Goal: Transaction & Acquisition: Purchase product/service

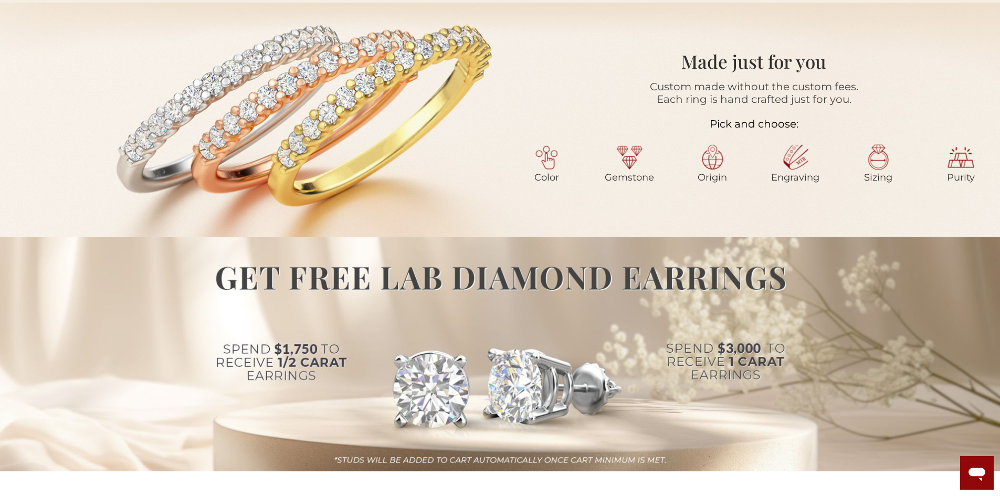
scroll to position [525, 0]
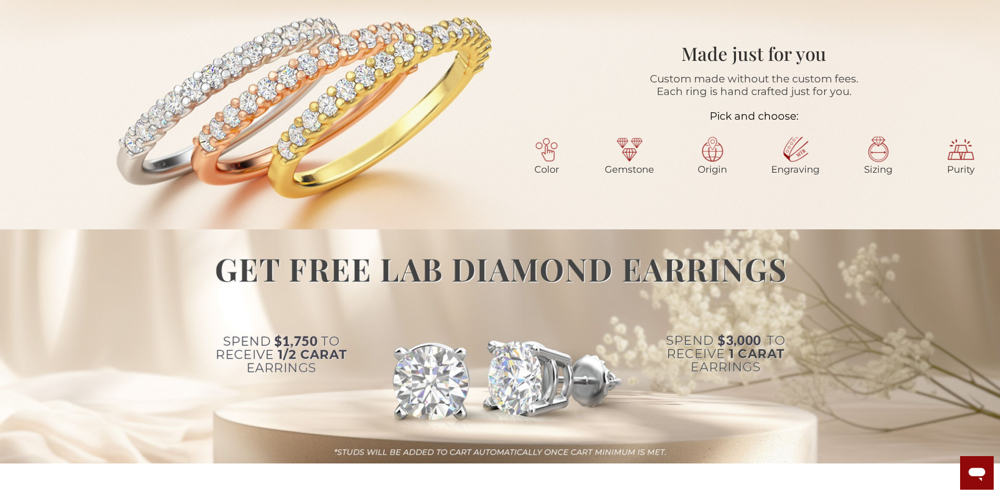
click at [546, 148] on img at bounding box center [547, 150] width 26 height 26
click at [545, 141] on img at bounding box center [547, 150] width 26 height 26
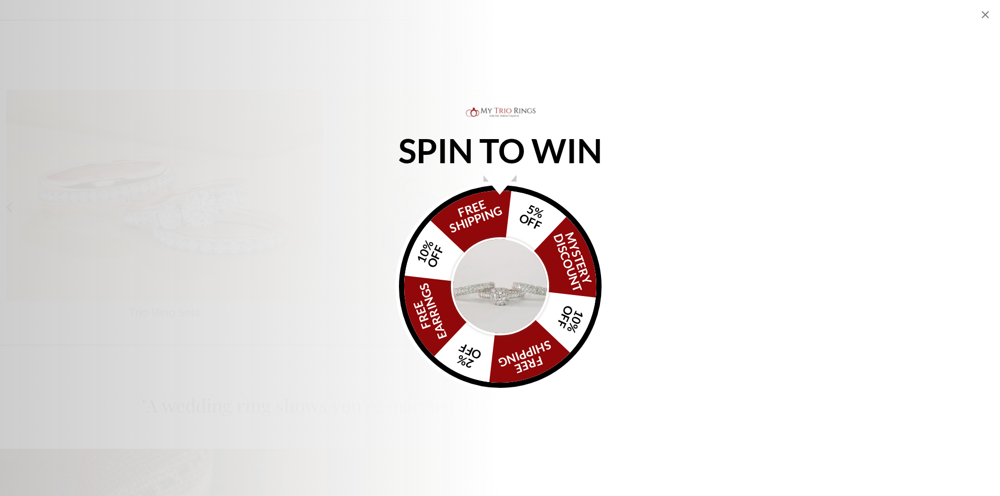
scroll to position [1838, 0]
drag, startPoint x: 986, startPoint y: 14, endPoint x: 960, endPoint y: 26, distance: 28.4
click at [986, 14] on icon "Close popup" at bounding box center [985, 14] width 7 height 7
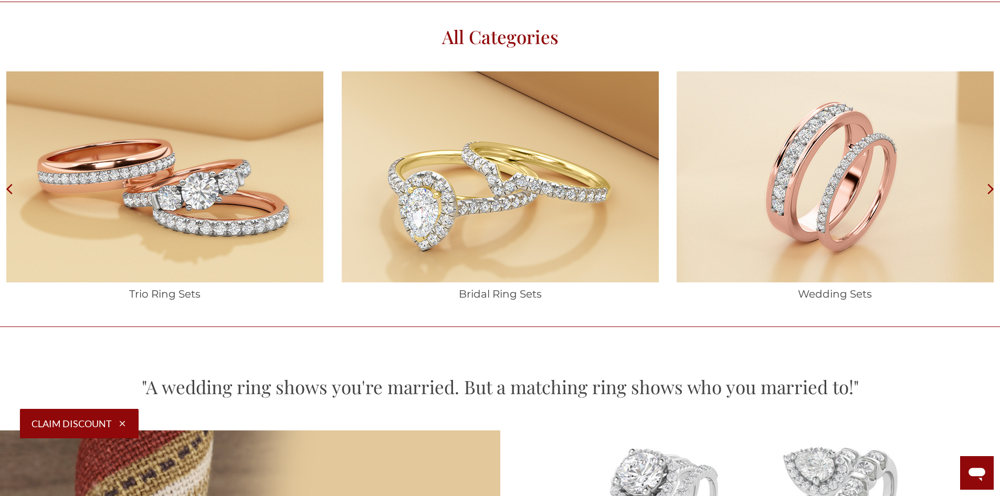
click at [180, 189] on img at bounding box center [164, 176] width 317 height 211
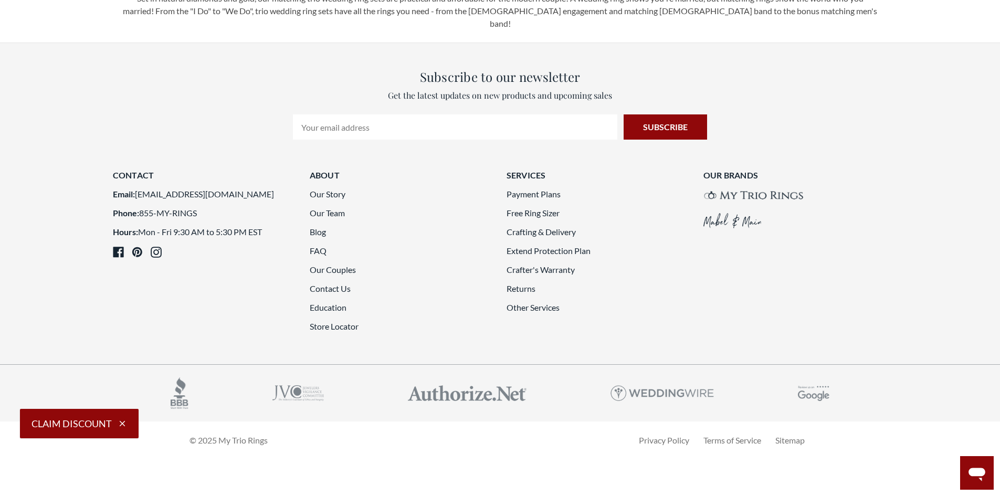
scroll to position [3098, 0]
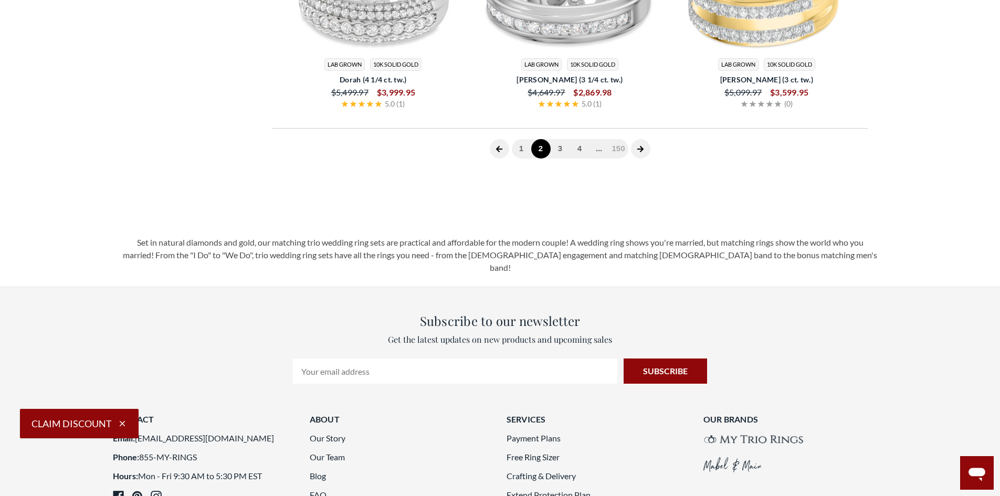
scroll to position [433, 0]
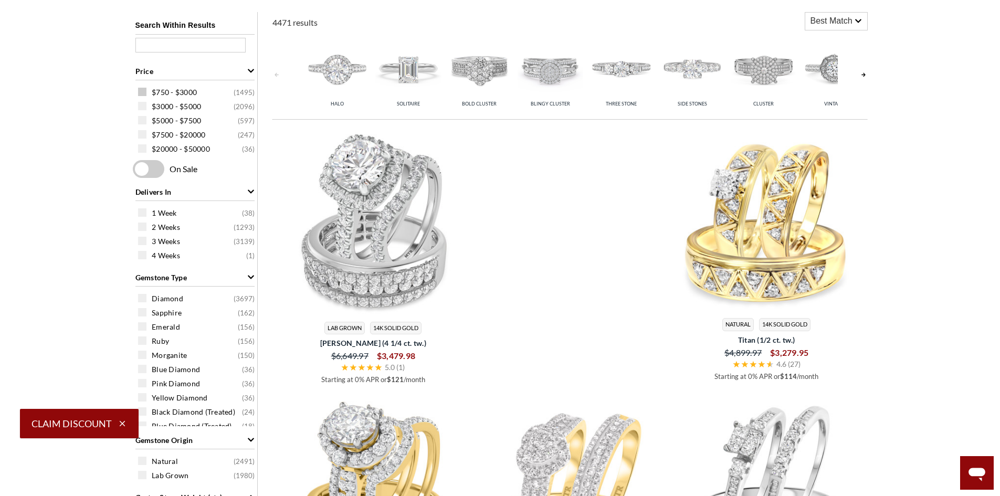
click at [142, 92] on span at bounding box center [142, 92] width 8 height 8
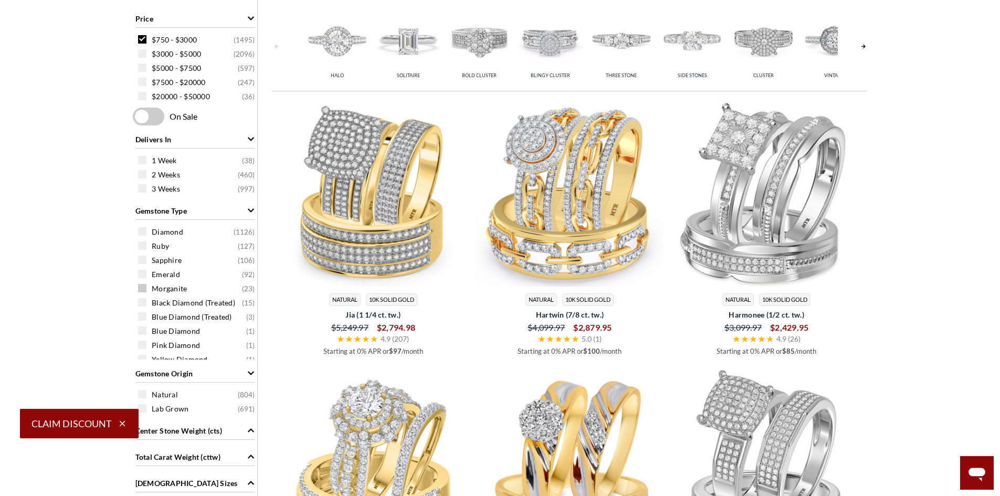
scroll to position [8, 0]
click at [122, 423] on icon "button" at bounding box center [123, 424] width 6 height 6
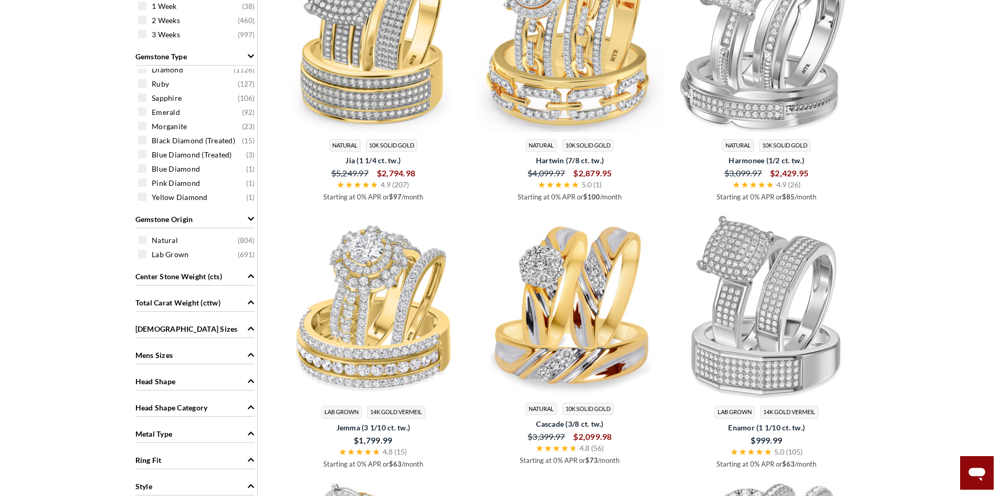
scroll to position [643, 0]
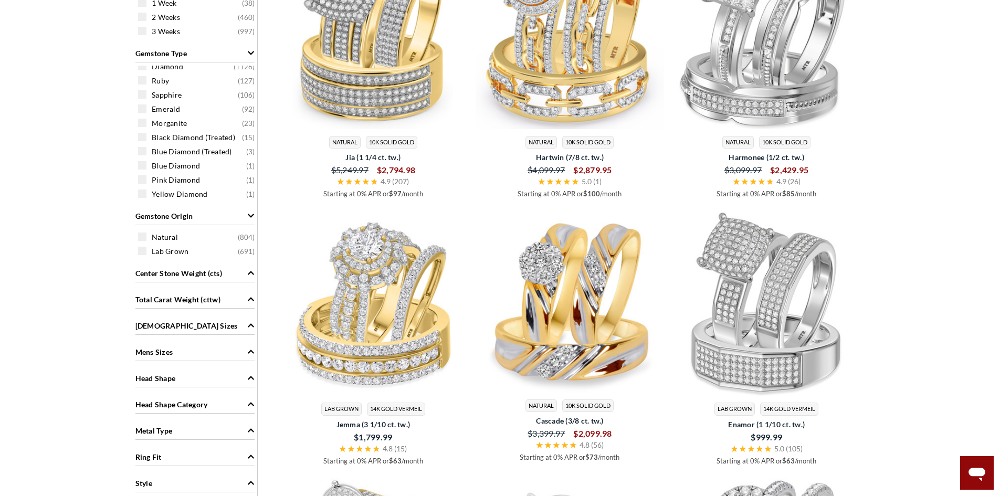
click at [167, 427] on span "Metal Type" at bounding box center [153, 430] width 37 height 11
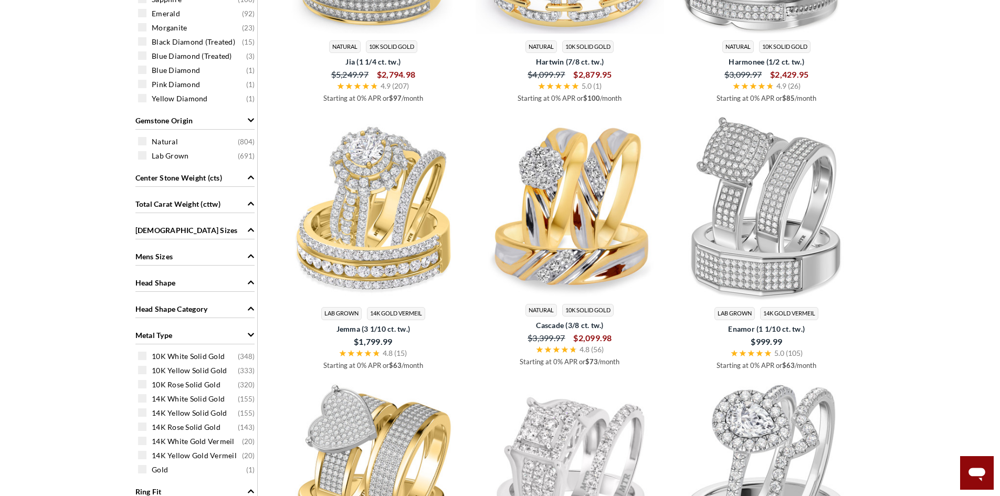
scroll to position [748, 0]
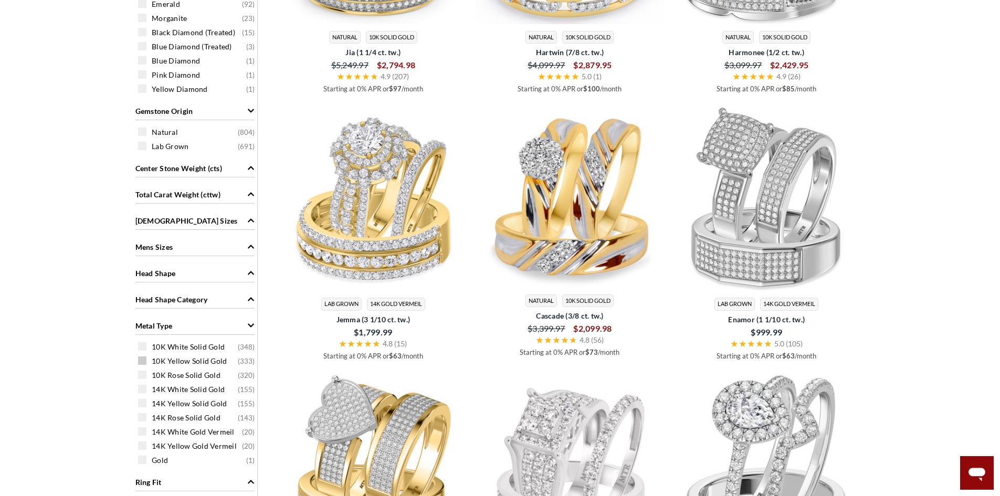
click at [143, 361] on span at bounding box center [142, 361] width 8 height 8
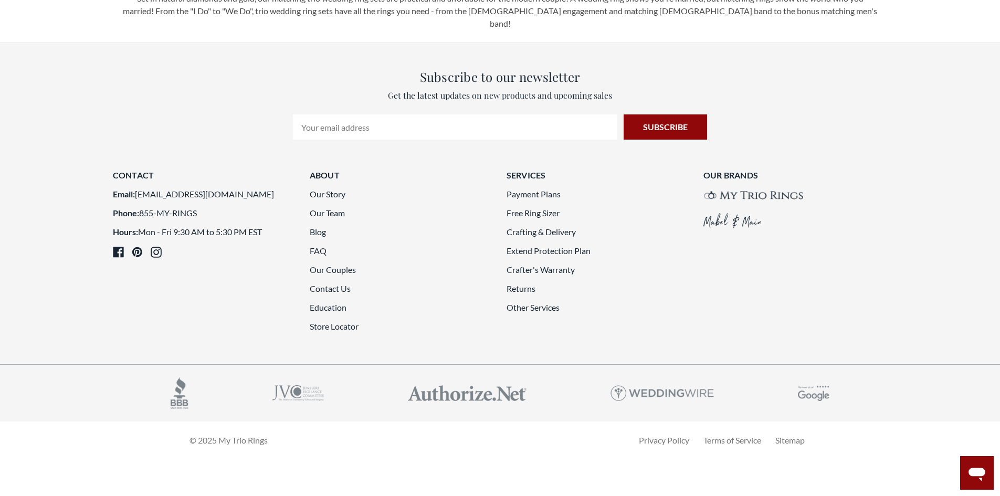
scroll to position [2901, 0]
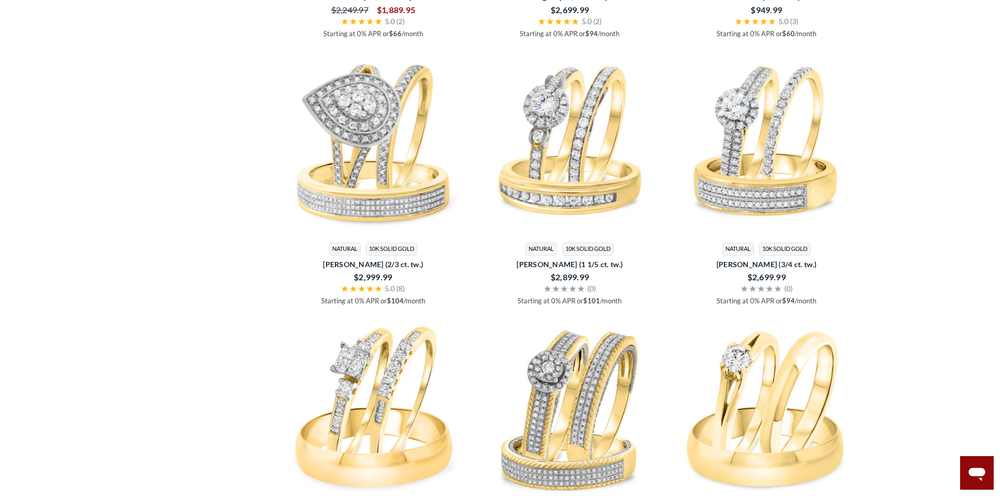
scroll to position [1904, 0]
